Goal: Navigation & Orientation: Find specific page/section

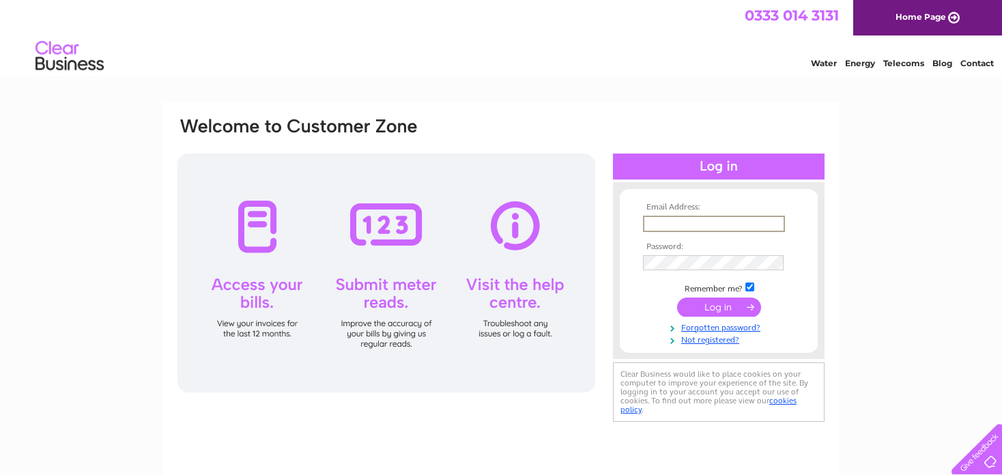
click at [679, 226] on input "text" at bounding box center [714, 224] width 142 height 16
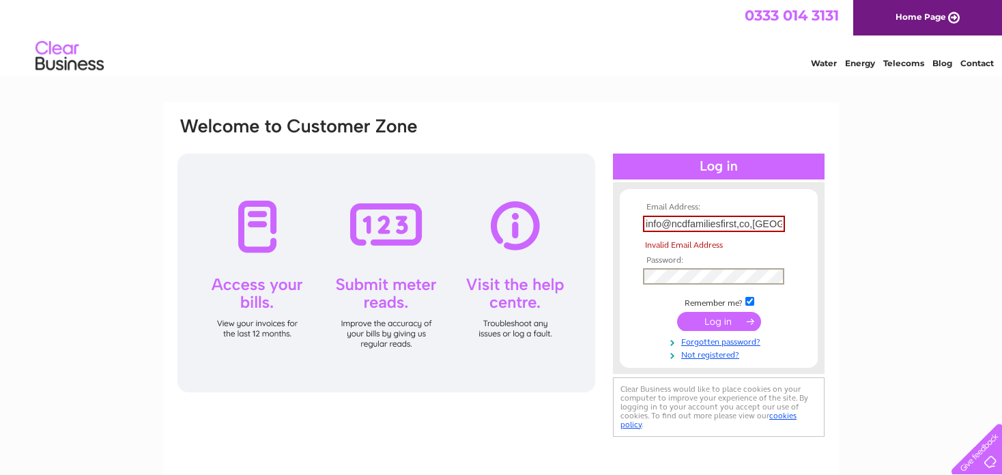
click at [682, 264] on tbody "Email Address: info@ncdfamiliesfirst,co,uk Invalid Email Address Password: Reme…" at bounding box center [719, 282] width 158 height 158
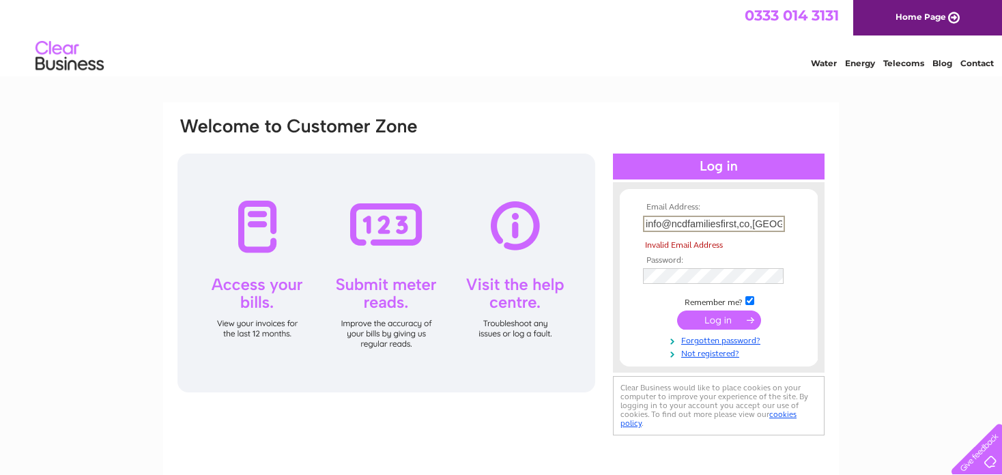
click at [739, 222] on input "info@ncdfamiliesfirst,co,uk" at bounding box center [714, 224] width 142 height 16
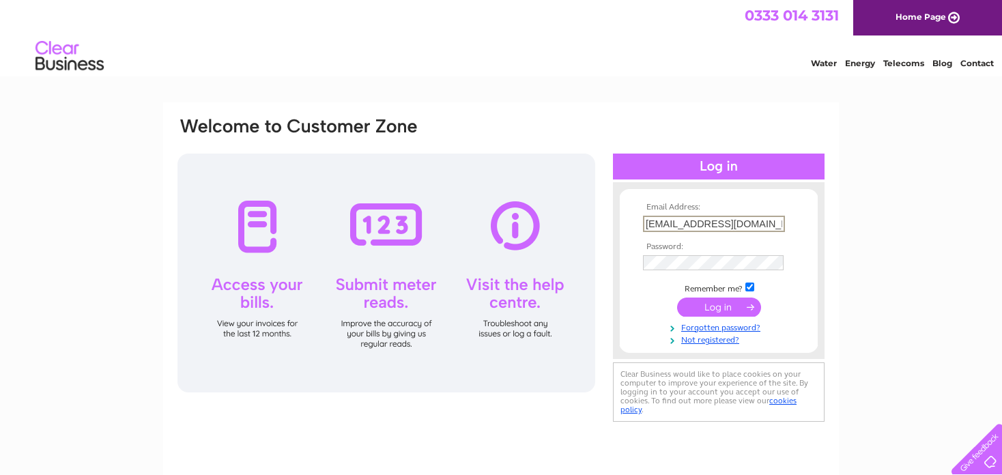
type input "info@ncdfamiliesfirst.co.uk"
click at [717, 303] on input "submit" at bounding box center [719, 305] width 84 height 19
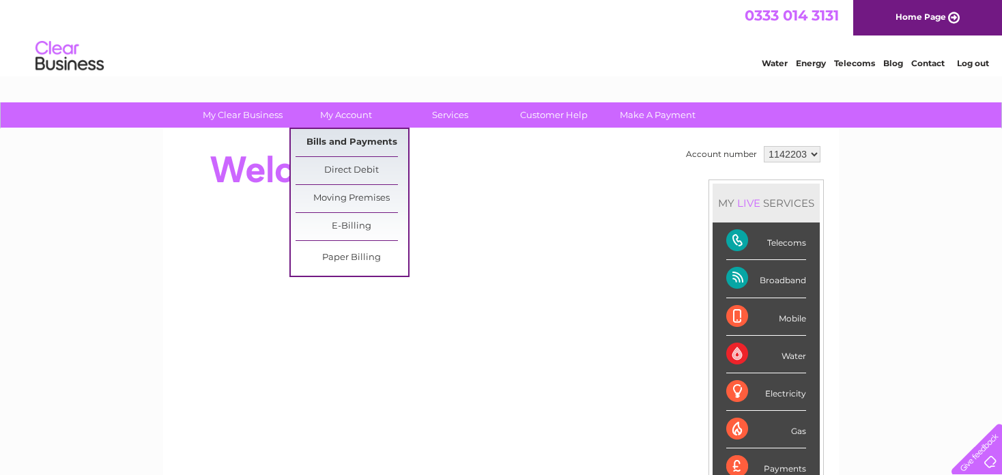
click at [352, 140] on link "Bills and Payments" at bounding box center [352, 142] width 113 height 27
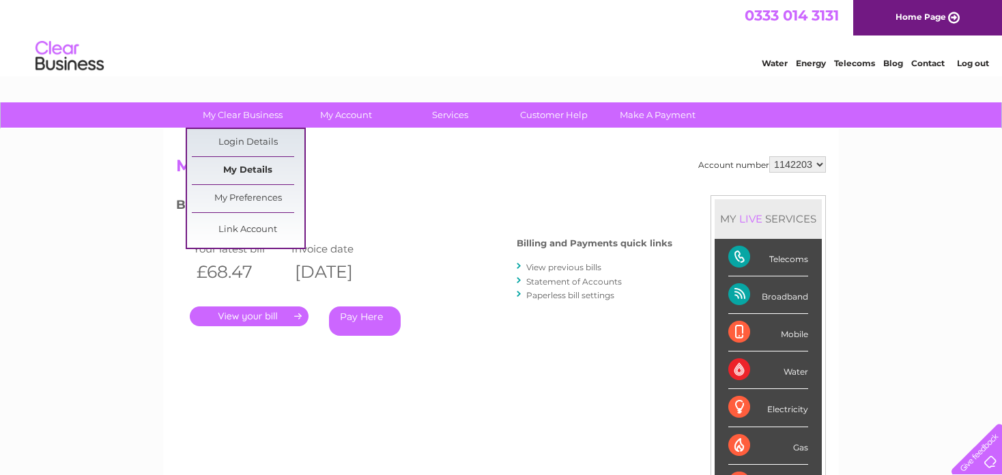
click at [248, 167] on link "My Details" at bounding box center [248, 170] width 113 height 27
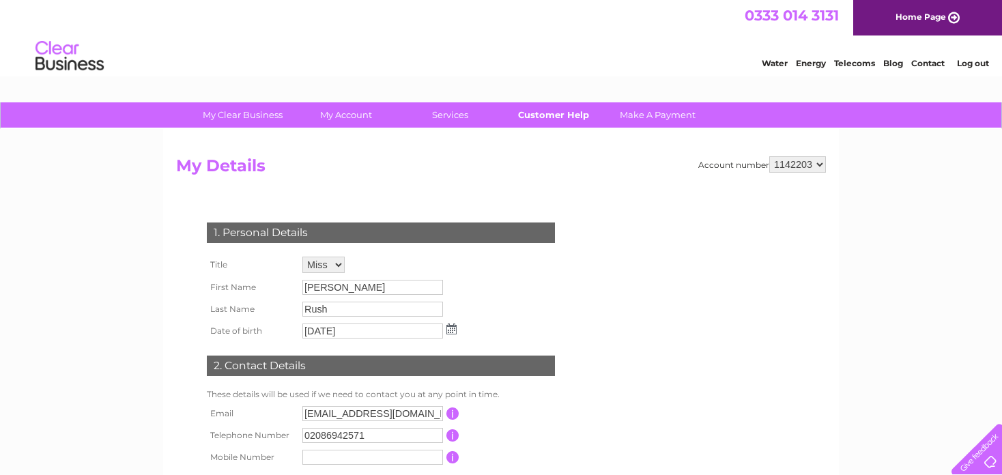
click at [538, 120] on link "Customer Help" at bounding box center [554, 114] width 113 height 25
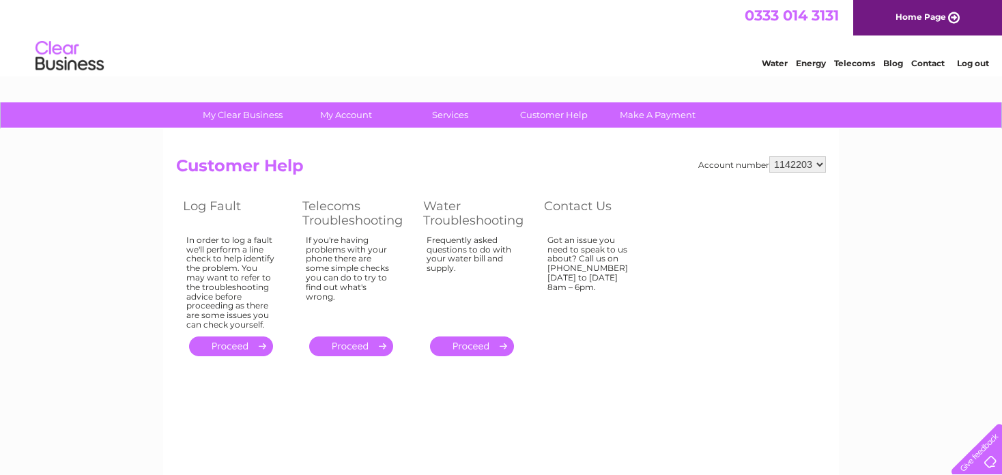
click at [347, 338] on link "." at bounding box center [351, 347] width 84 height 20
